Goal: Task Accomplishment & Management: Manage account settings

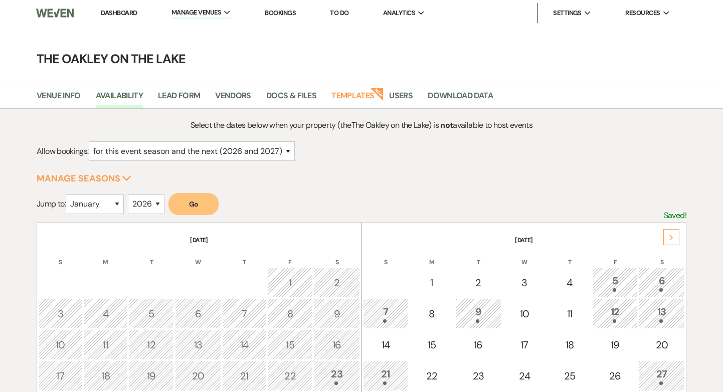
click at [128, 9] on link "Dashboard" at bounding box center [119, 13] width 36 height 9
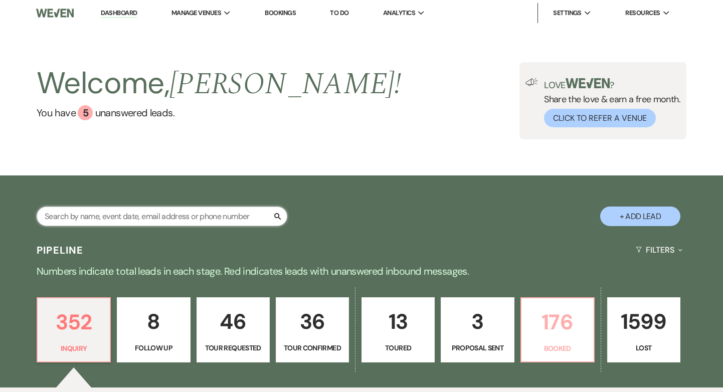
click at [167, 206] on input "text" at bounding box center [162, 216] width 251 height 20
click at [573, 305] on p "176" at bounding box center [557, 322] width 60 height 34
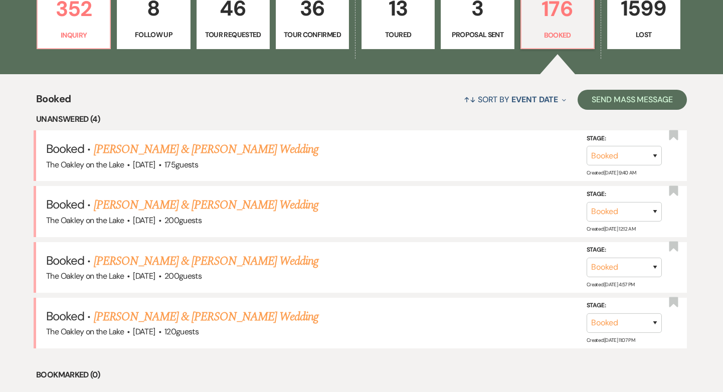
scroll to position [323, 0]
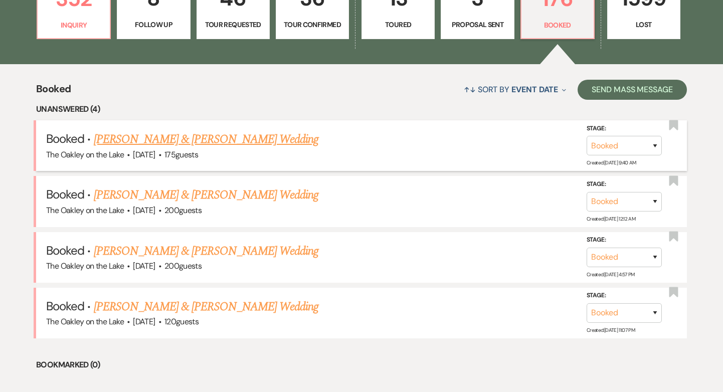
click at [192, 141] on link "[PERSON_NAME] & [PERSON_NAME] Wedding" at bounding box center [206, 139] width 224 height 18
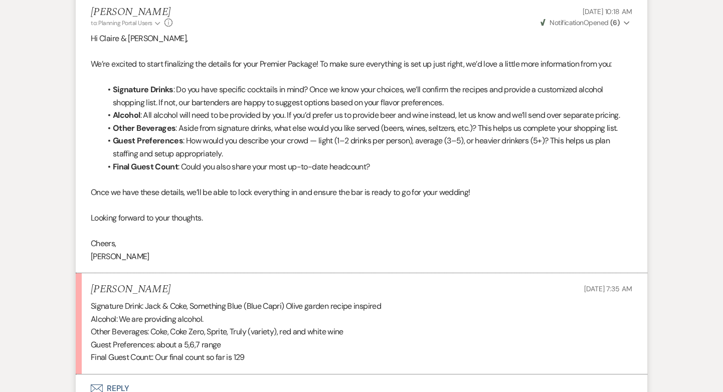
scroll to position [308, 0]
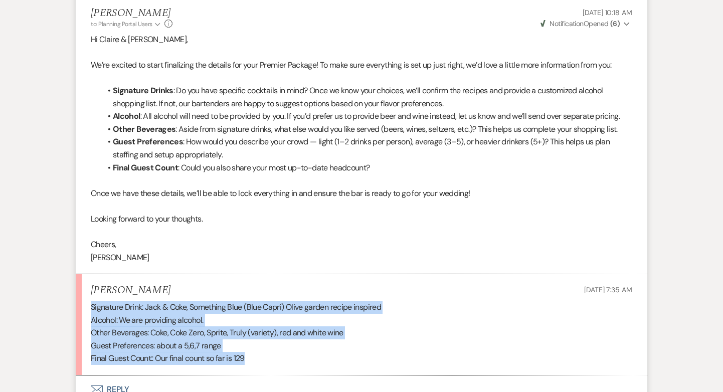
drag, startPoint x: 255, startPoint y: 360, endPoint x: 73, endPoint y: 301, distance: 191.3
copy div "Signature Drink: Jack & Coke, Something Blue (Blue Capri) Olive garden recipe i…"
